Goal: Information Seeking & Learning: Learn about a topic

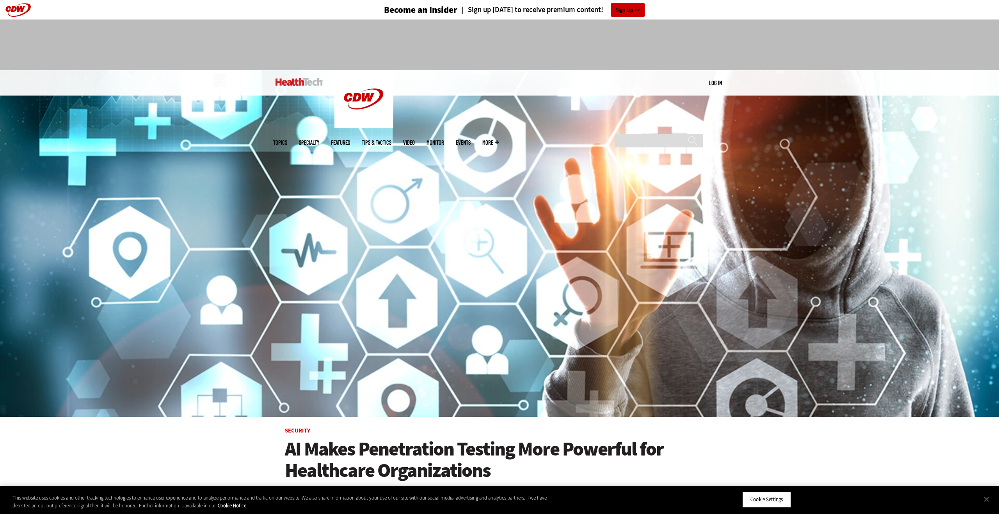
click at [444, 140] on link "MonITor" at bounding box center [436, 143] width 18 height 6
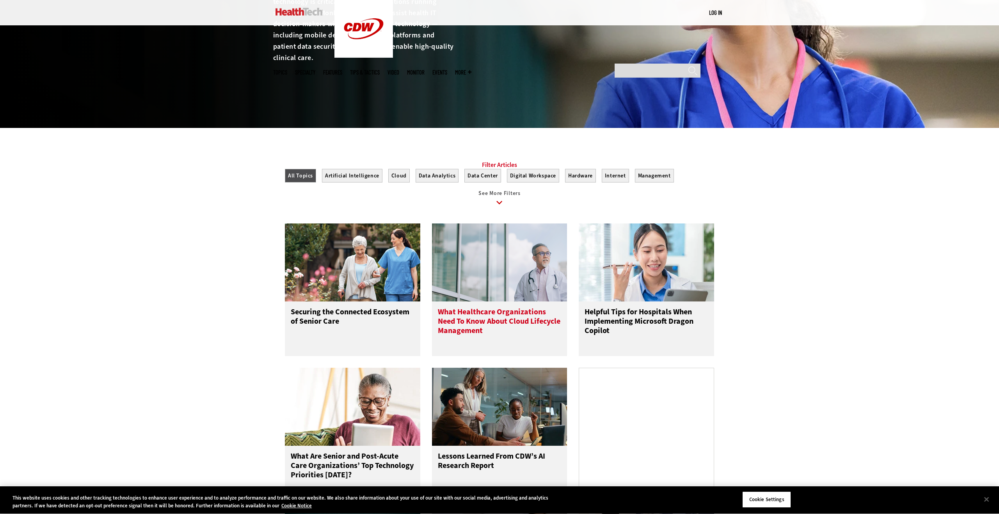
scroll to position [320, 0]
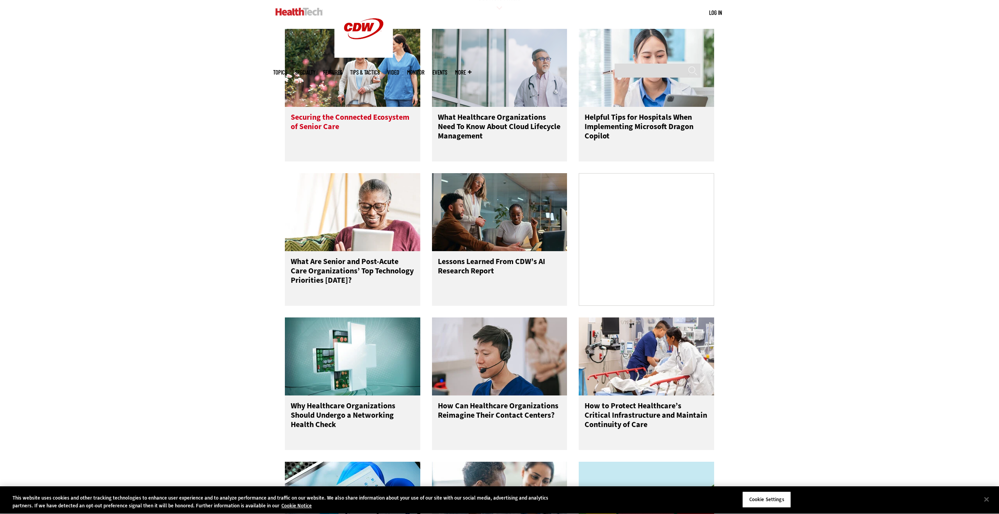
drag, startPoint x: 318, startPoint y: 129, endPoint x: 353, endPoint y: 186, distance: 67.1
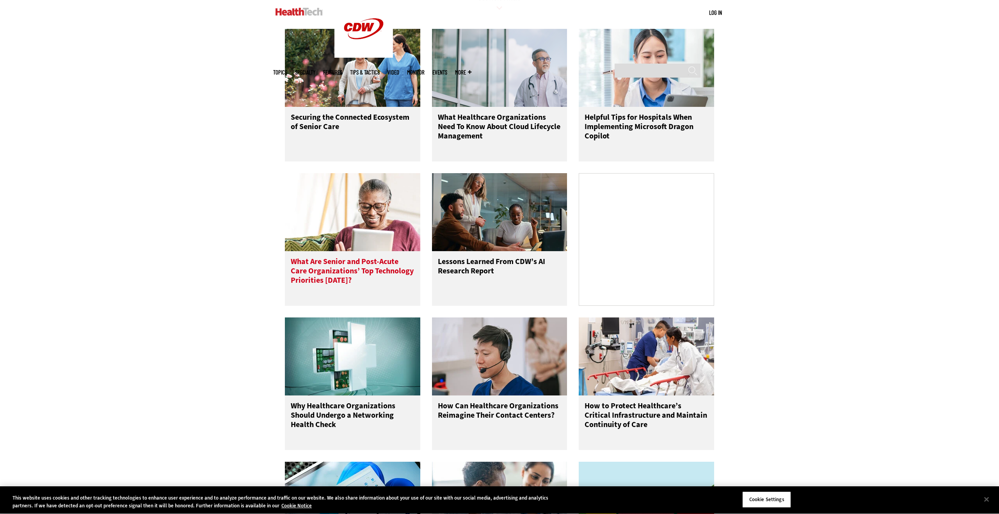
click at [318, 129] on h3 "Securing the Connected Ecosystem of Senior Care" at bounding box center [353, 128] width 124 height 31
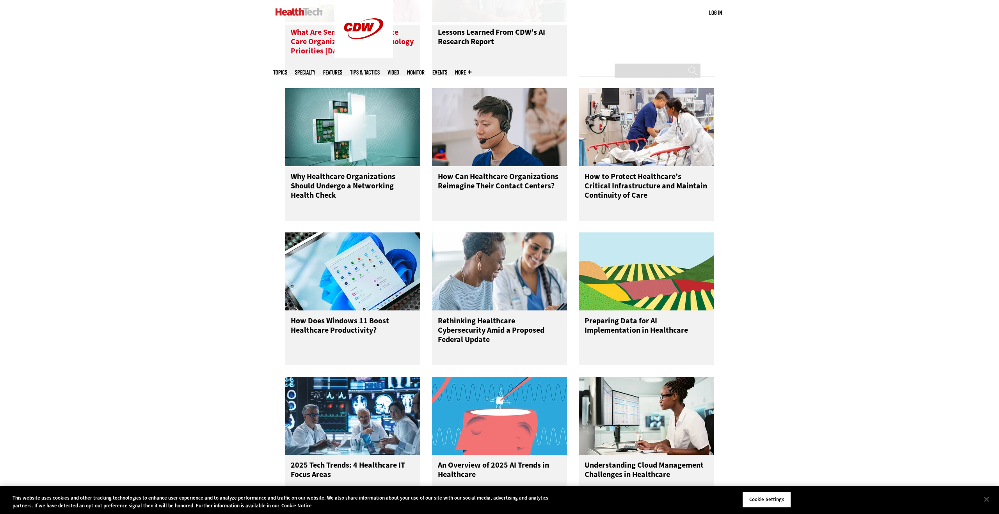
scroll to position [664, 0]
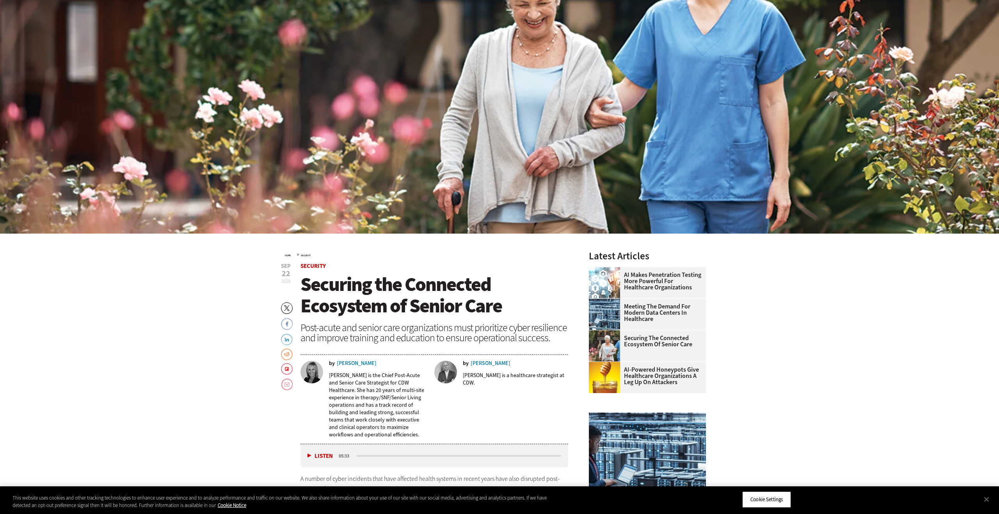
scroll to position [303, 0]
